Goal: Task Accomplishment & Management: Manage account settings

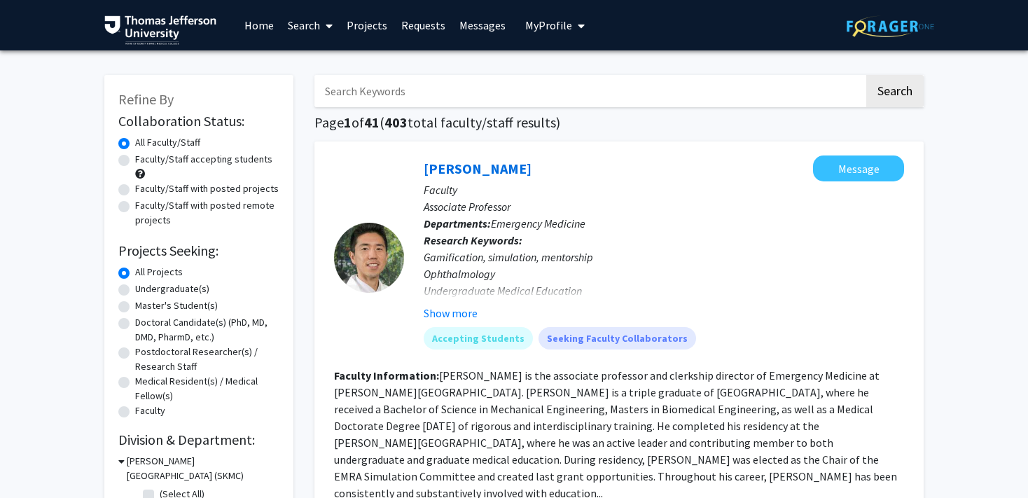
click at [543, 30] on span "My Profile" at bounding box center [548, 25] width 47 height 14
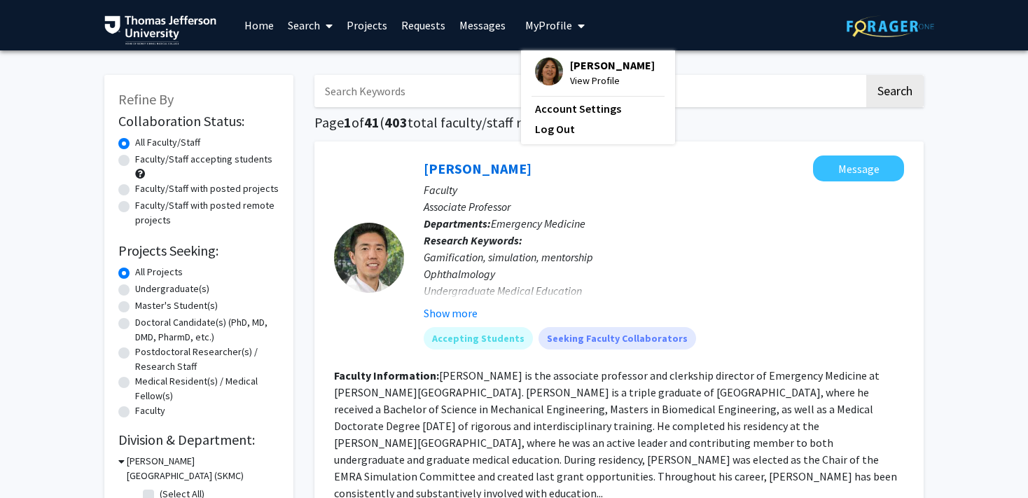
click at [589, 71] on span "[PERSON_NAME]" at bounding box center [612, 64] width 85 height 15
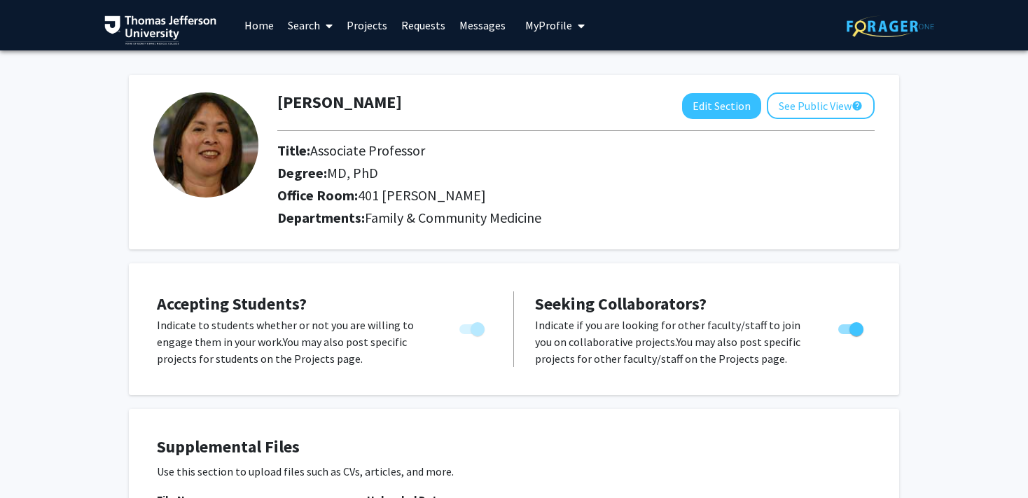
click at [470, 23] on link "Messages" at bounding box center [482, 25] width 60 height 49
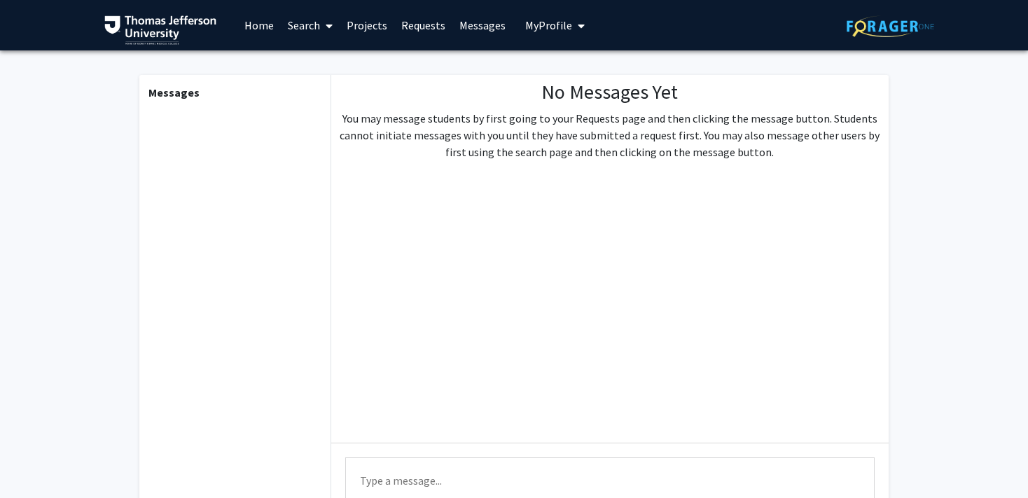
click at [546, 29] on span "My Profile" at bounding box center [548, 25] width 47 height 14
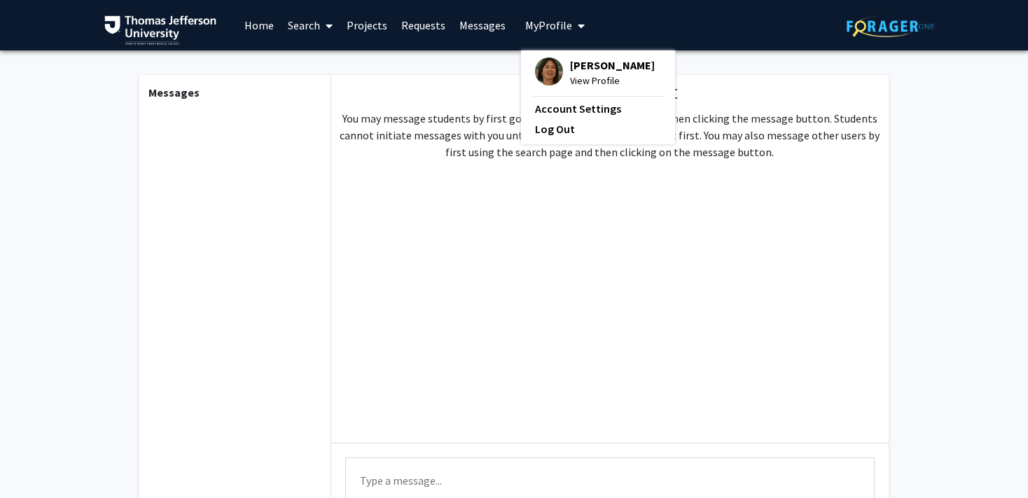
click at [366, 27] on link "Projects" at bounding box center [366, 25] width 55 height 49
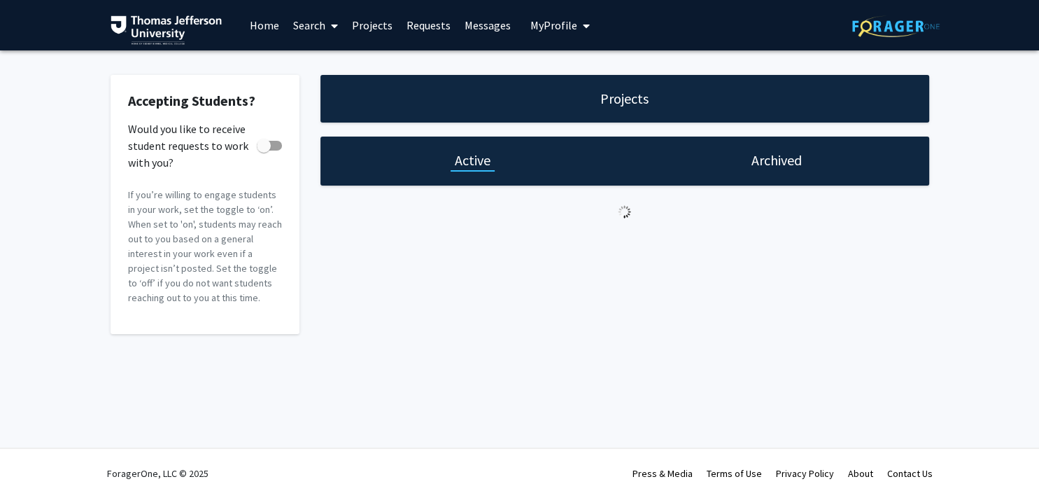
checkbox input "true"
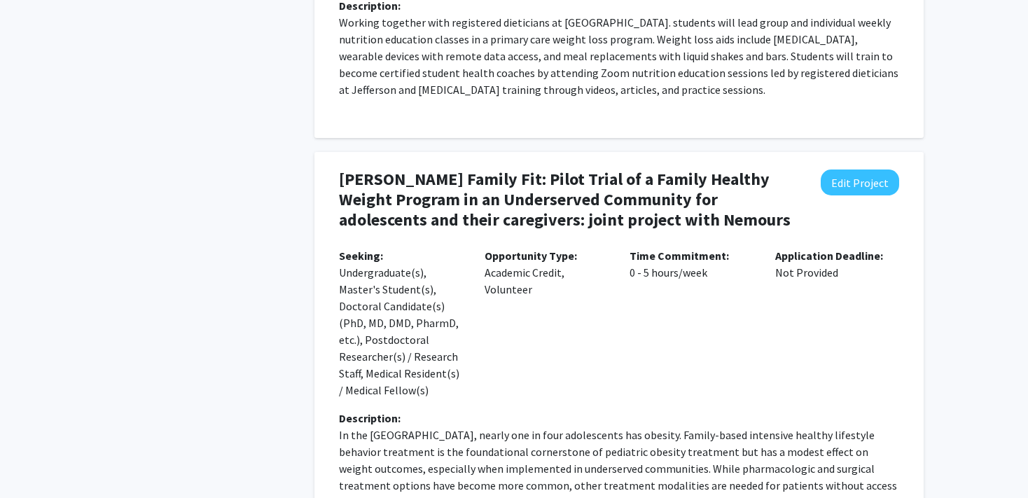
scroll to position [4287, 0]
